Goal: Browse casually

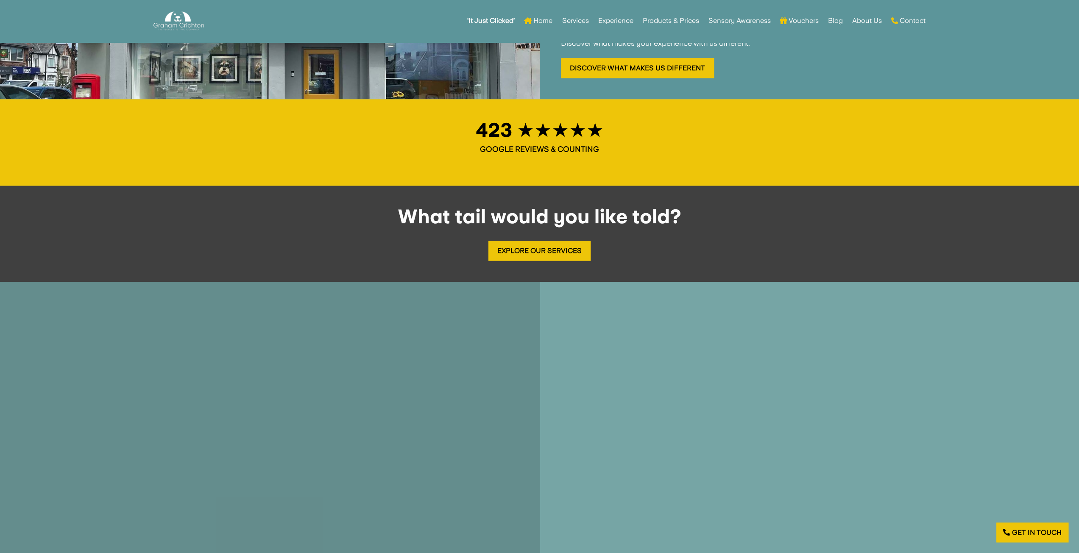
scroll to position [976, 0]
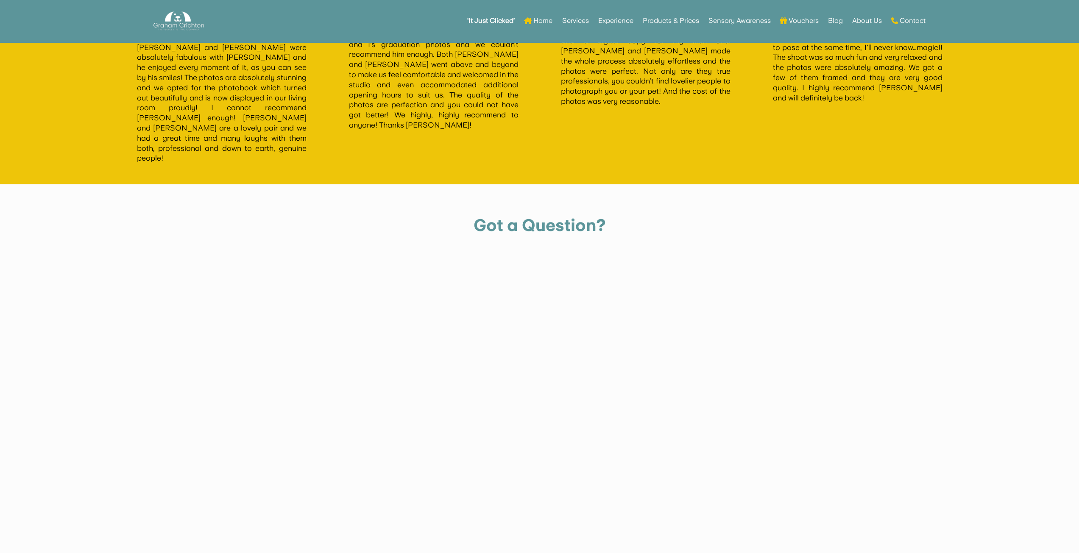
scroll to position [2162, 0]
